Goal: Task Accomplishment & Management: Complete application form

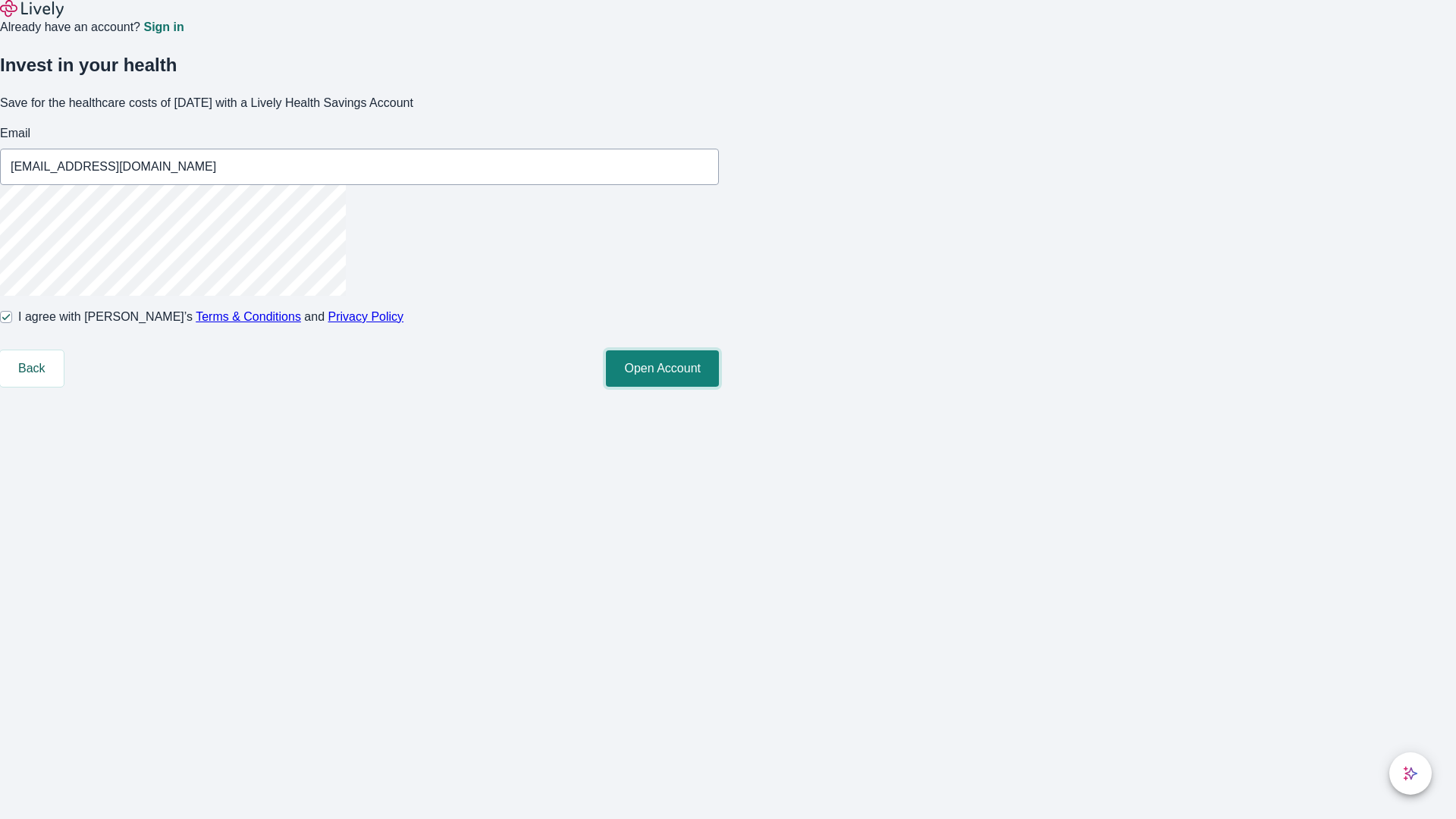
click at [719, 387] on button "Open Account" at bounding box center [662, 367] width 113 height 36
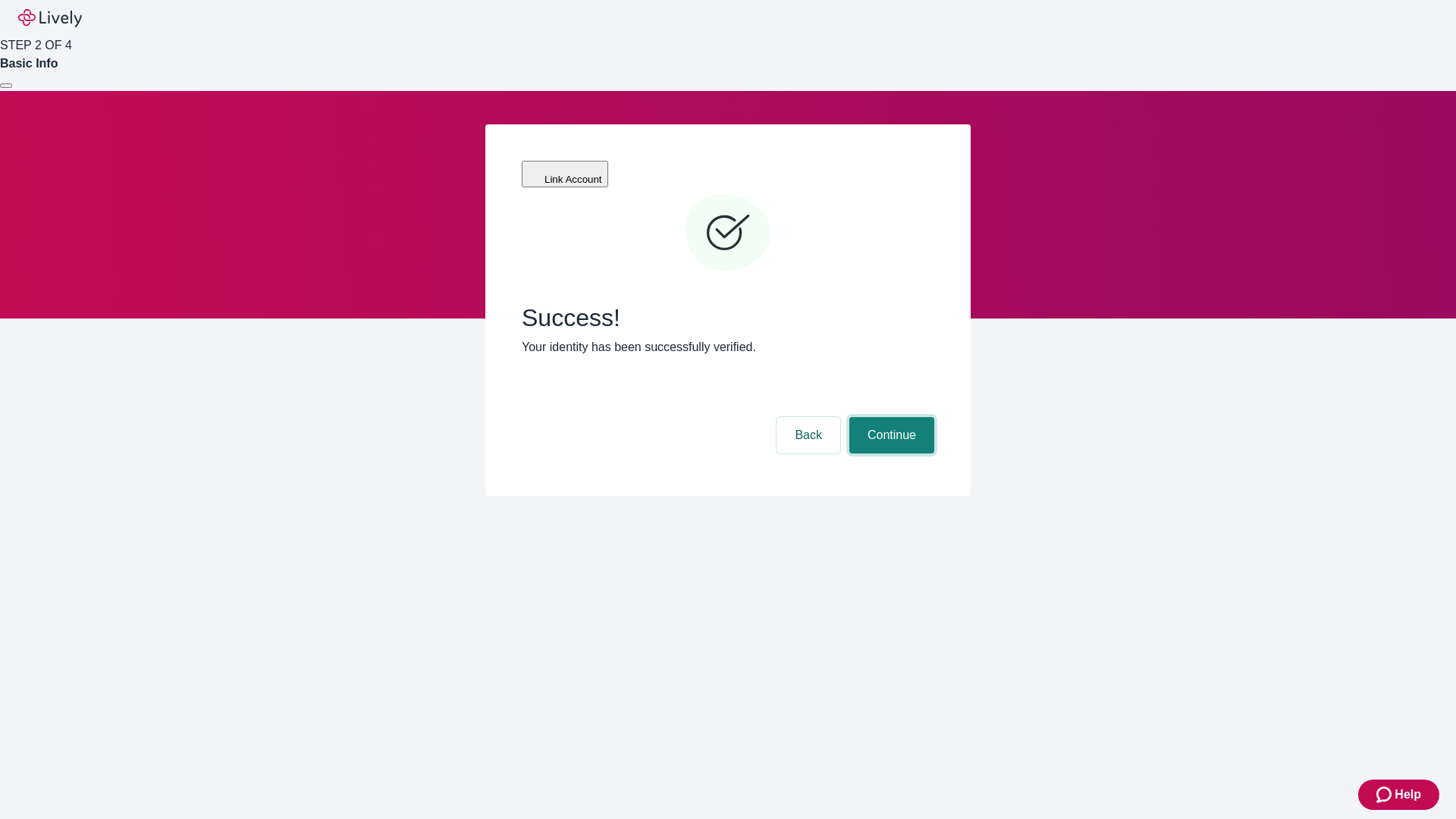
click at [890, 417] on button "Continue" at bounding box center [892, 434] width 85 height 36
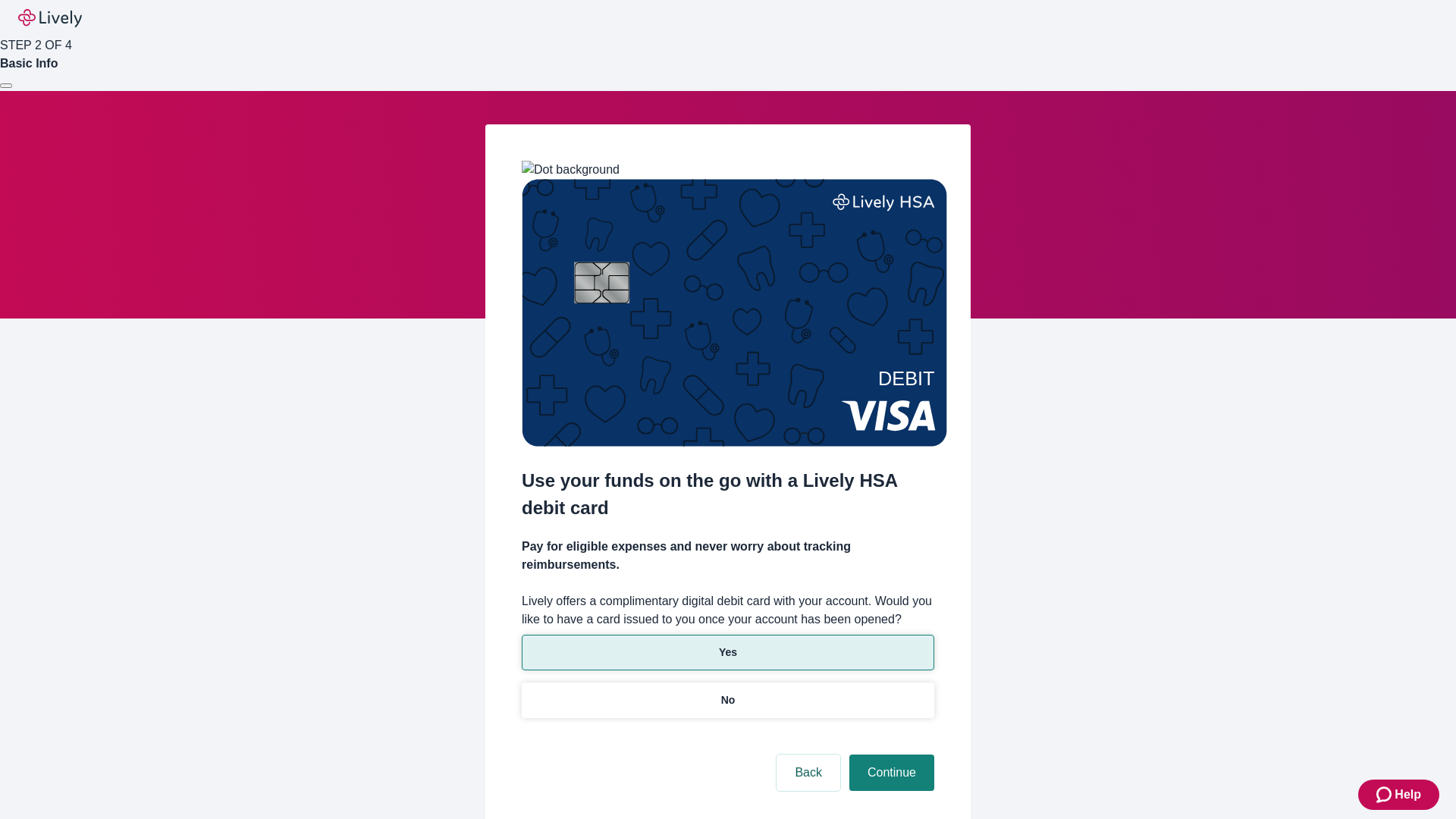
click at [727, 644] on p "Yes" at bounding box center [728, 652] width 18 height 16
click at [890, 754] on button "Continue" at bounding box center [892, 772] width 85 height 36
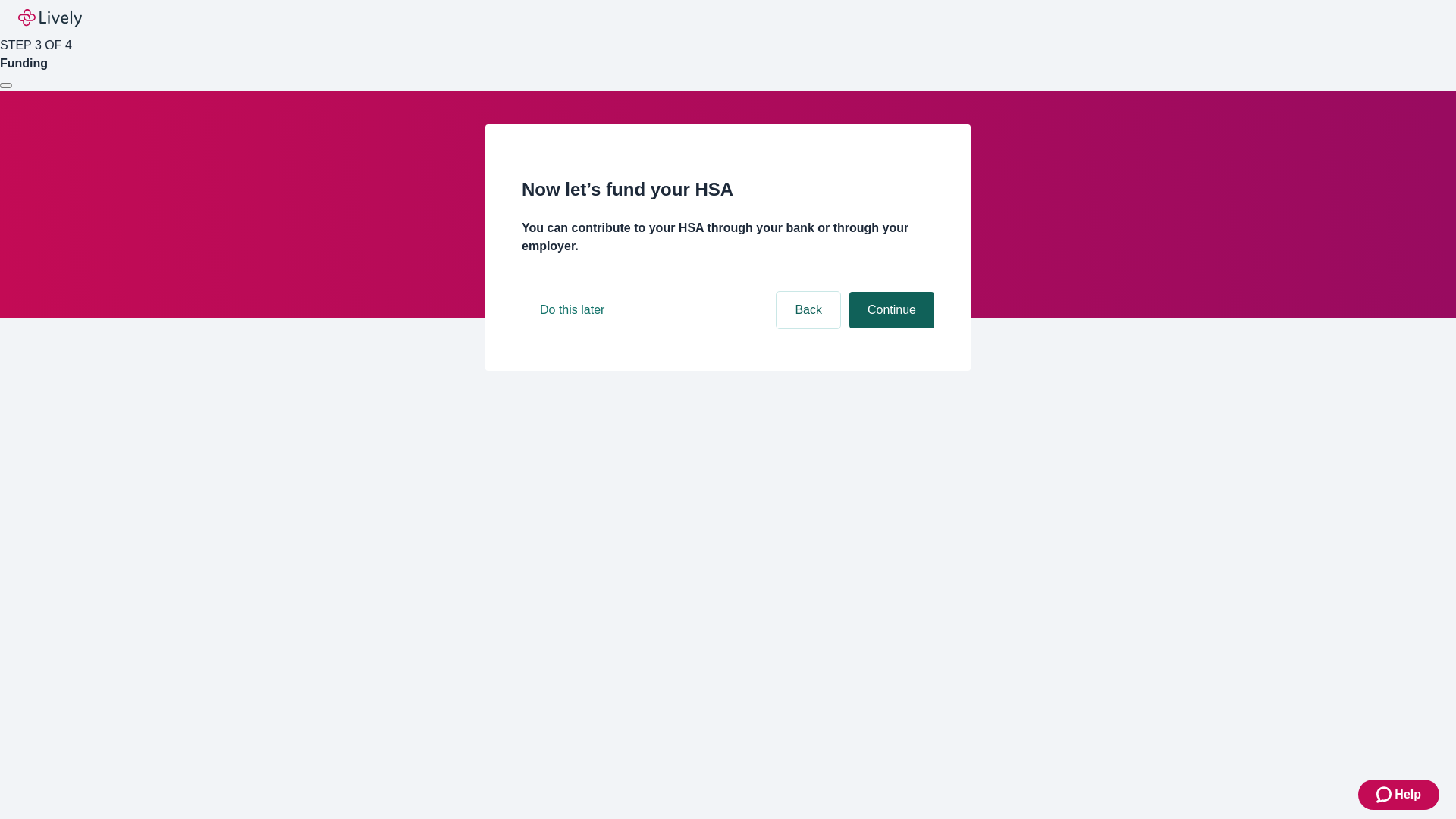
click at [890, 328] on button "Continue" at bounding box center [892, 309] width 85 height 36
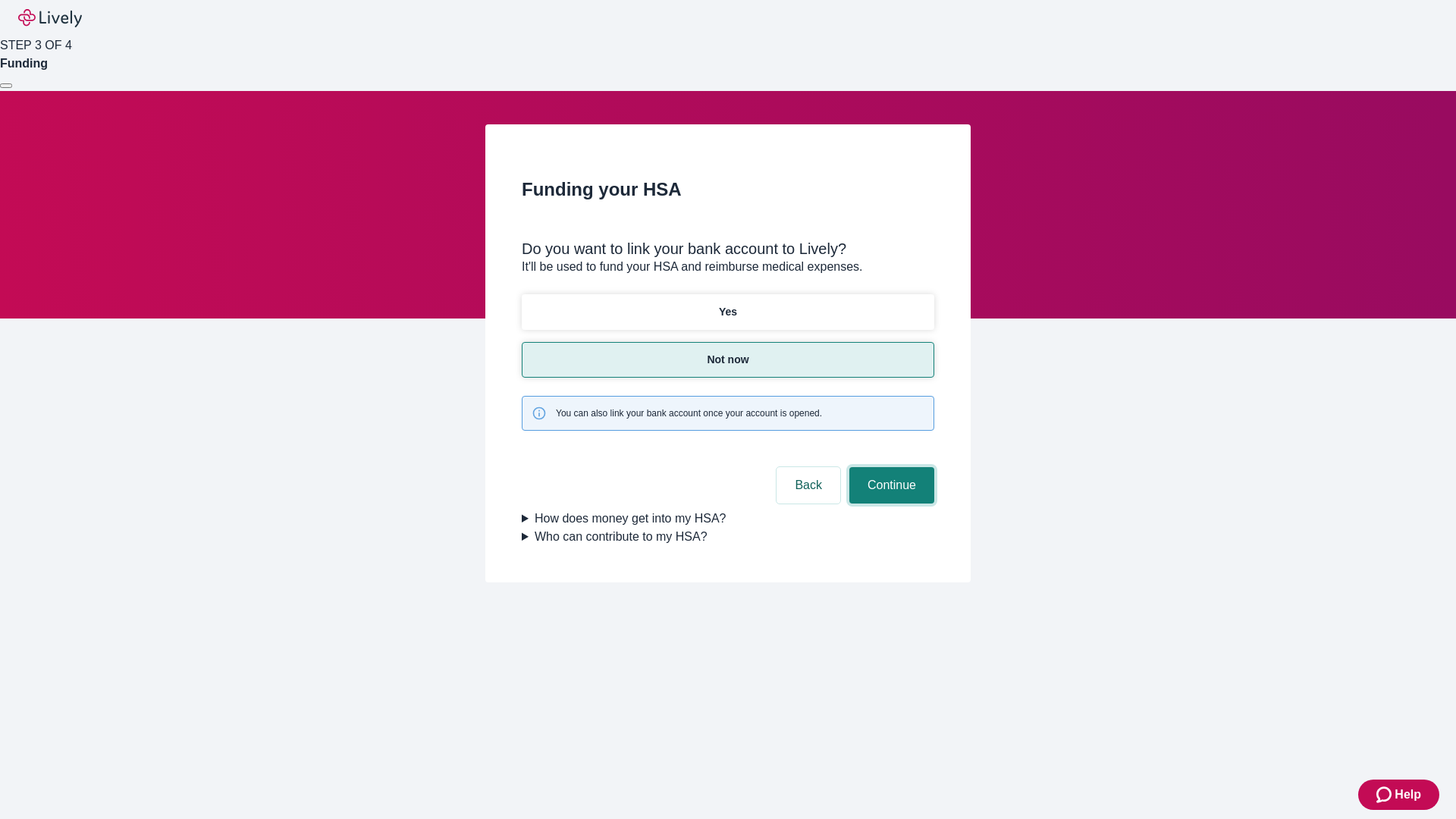
click at [890, 467] on button "Continue" at bounding box center [892, 484] width 85 height 36
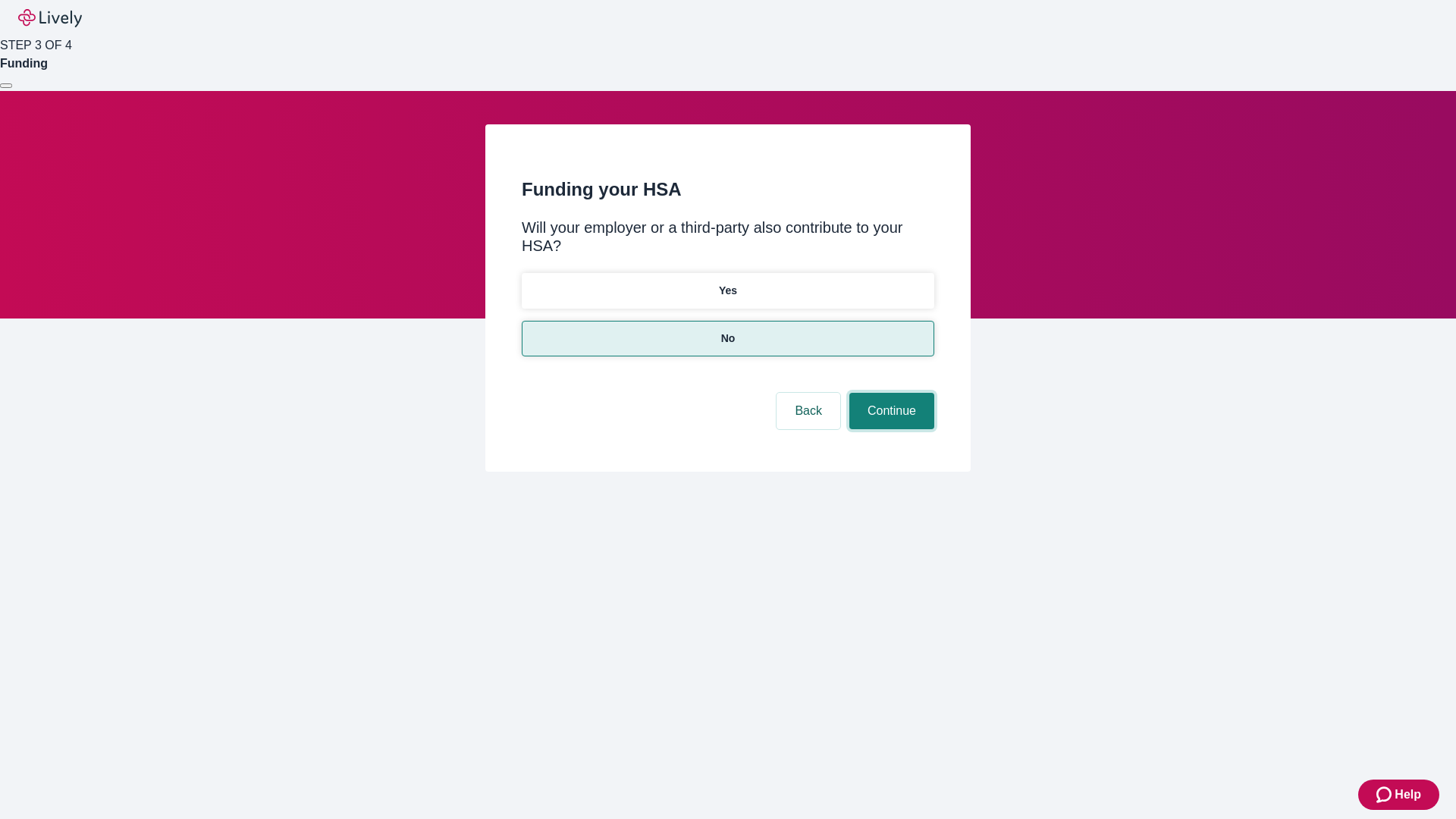
click at [890, 393] on button "Continue" at bounding box center [892, 410] width 85 height 36
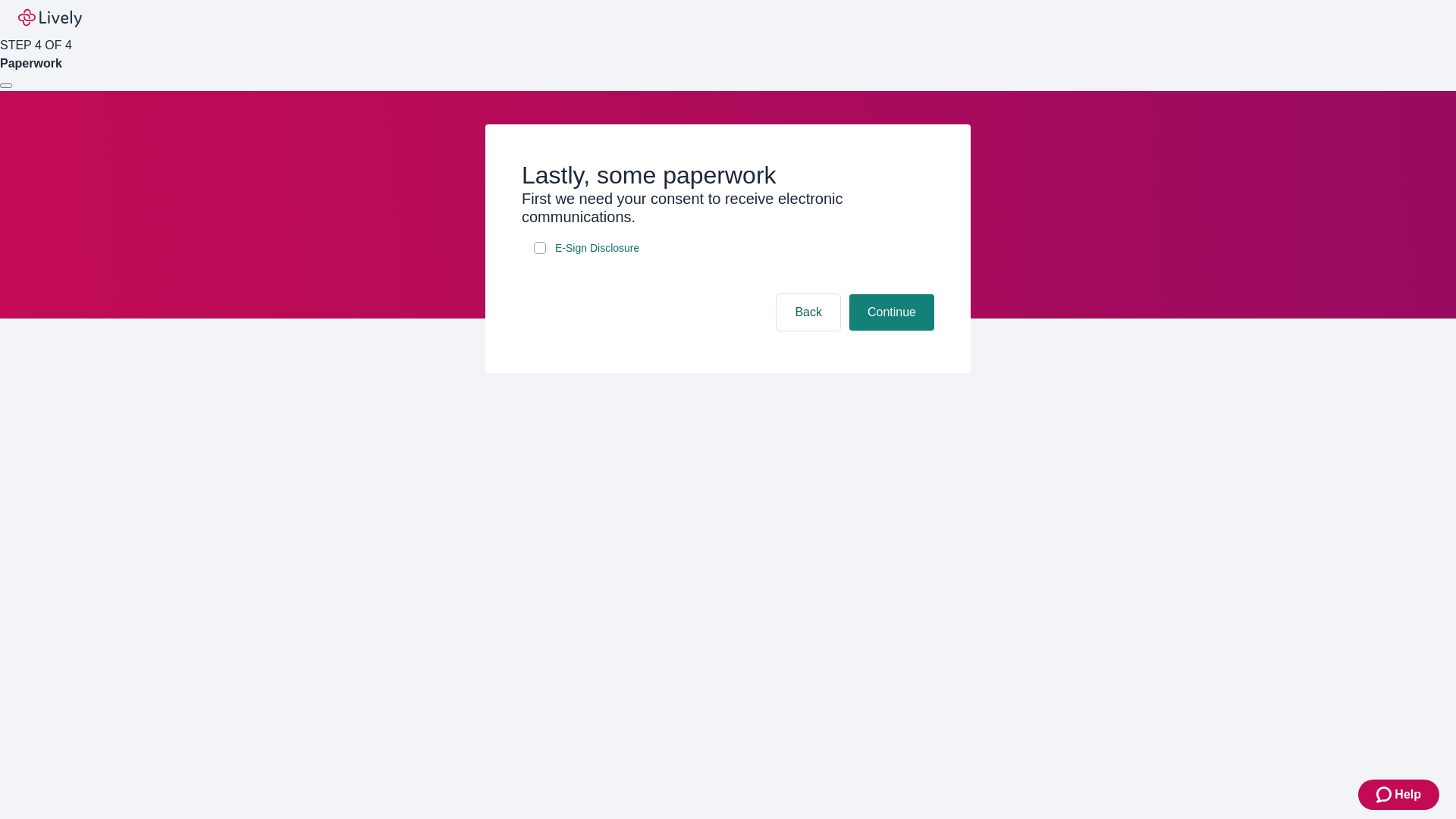
click at [540, 254] on input "E-Sign Disclosure" at bounding box center [540, 248] width 12 height 12
checkbox input "true"
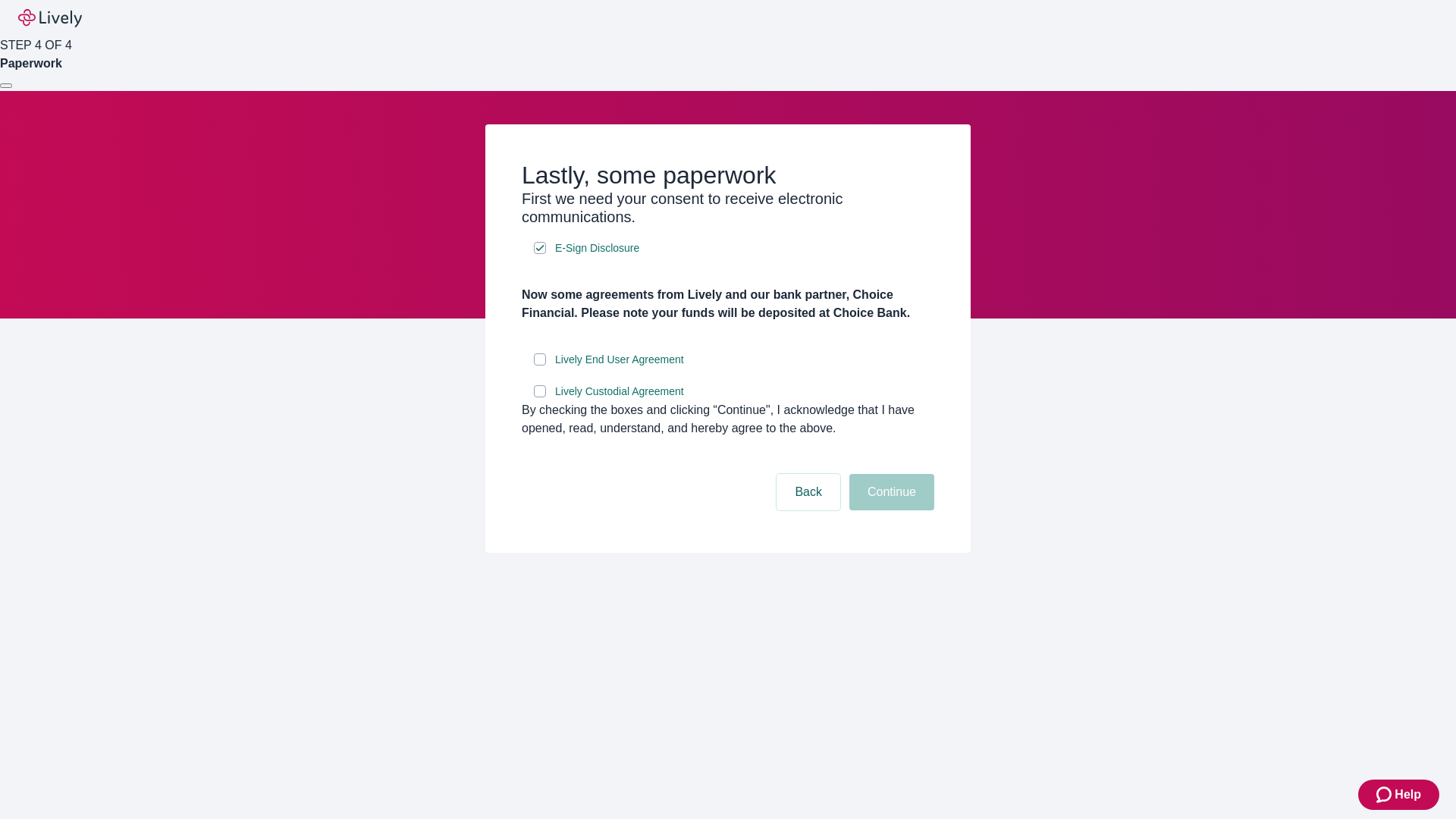
click at [540, 366] on input "Lively End User Agreement" at bounding box center [540, 359] width 12 height 12
checkbox input "true"
click at [540, 397] on input "Lively Custodial Agreement" at bounding box center [540, 391] width 12 height 12
checkbox input "true"
click at [890, 510] on button "Continue" at bounding box center [892, 491] width 85 height 36
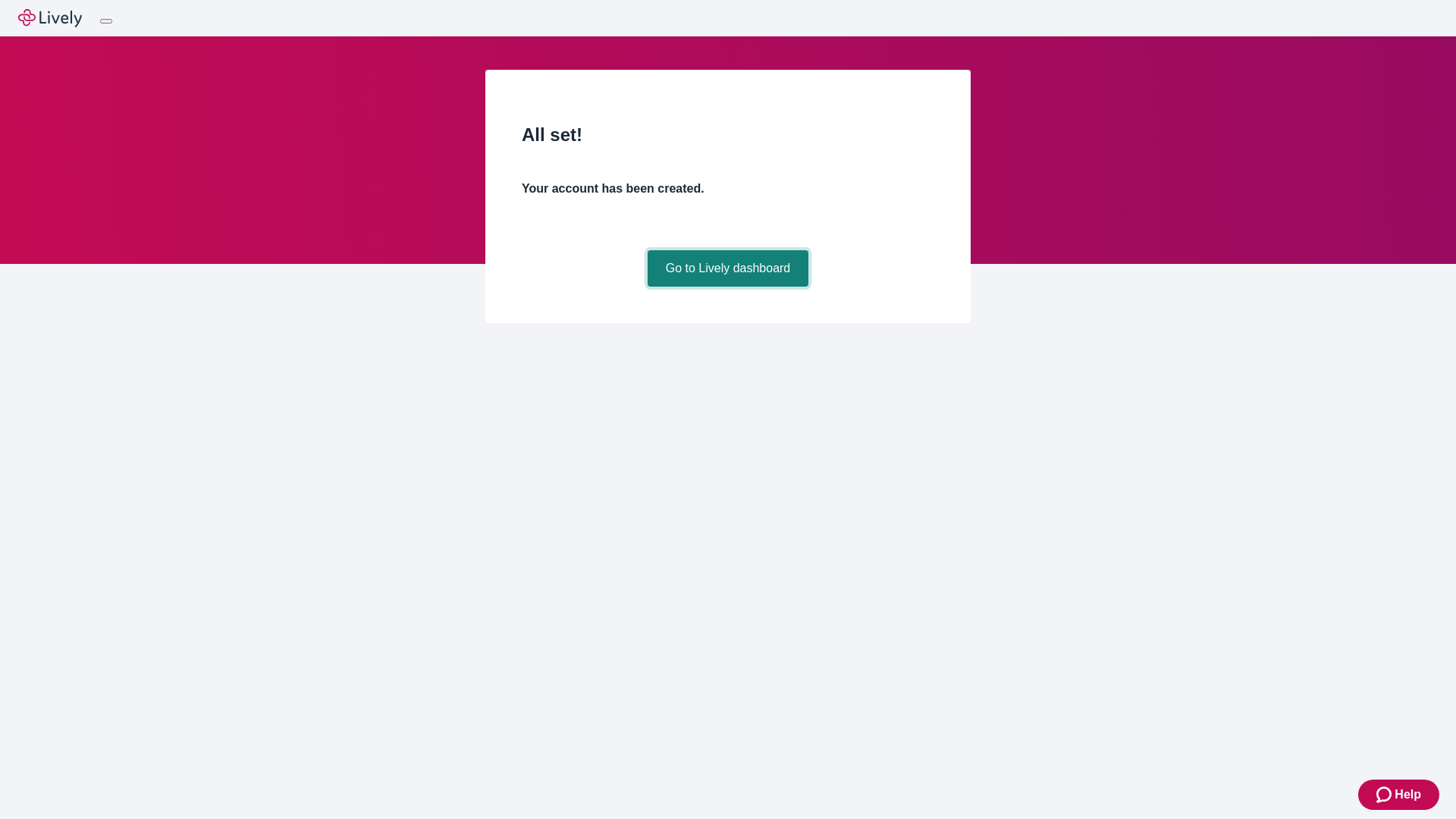
click at [727, 286] on link "Go to Lively dashboard" at bounding box center [729, 268] width 162 height 36
